Goal: Transaction & Acquisition: Purchase product/service

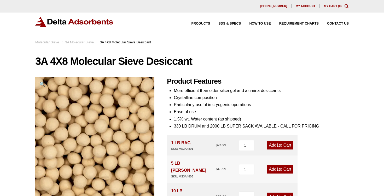
click at [276, 144] on span "1" at bounding box center [277, 145] width 2 height 4
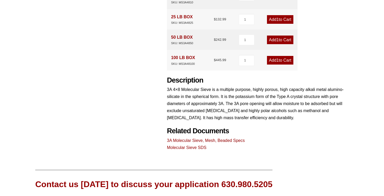
scroll to position [205, 0]
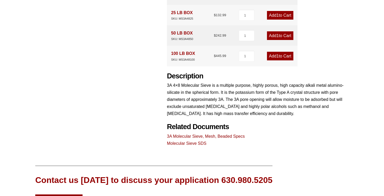
click at [201, 134] on link "3A Molecular Sieve, Mesh, Beaded Specs" at bounding box center [206, 136] width 78 height 4
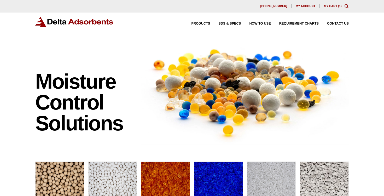
click at [335, 6] on link "My Cart ( 1 )" at bounding box center [333, 5] width 18 height 3
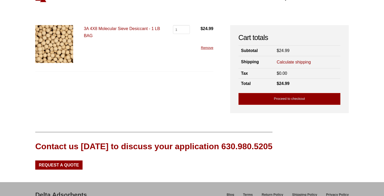
scroll to position [25, 0]
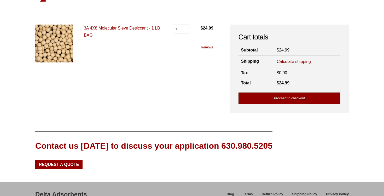
click at [280, 96] on link "Proceed to checkout" at bounding box center [289, 98] width 102 height 12
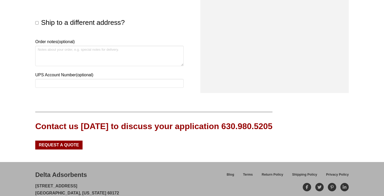
scroll to position [317, 0]
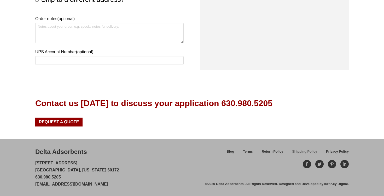
click at [306, 153] on span "Shipping Policy" at bounding box center [304, 151] width 25 height 3
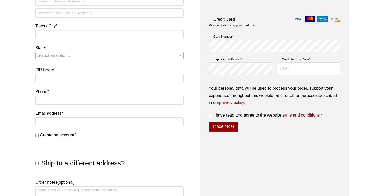
scroll to position [0, 0]
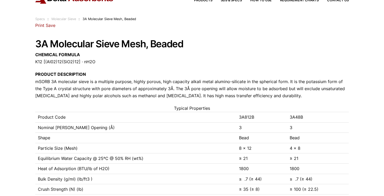
scroll to position [22, 0]
